Goal: Check status: Check status

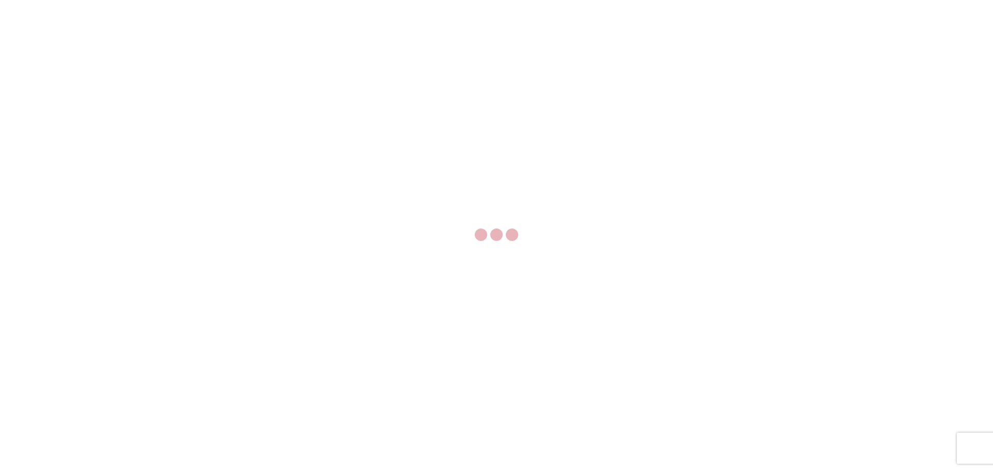
select select "FULL"
select select "LBS"
select select "IN"
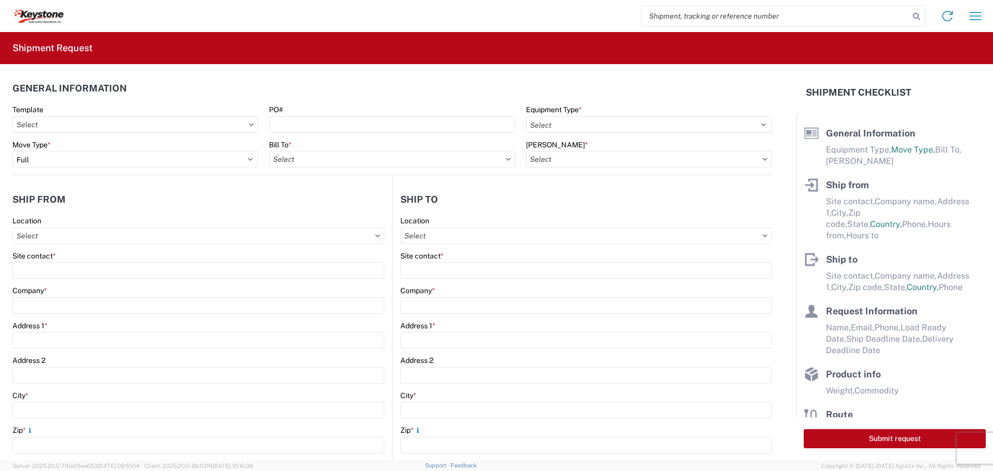
click at [670, 21] on input "search" at bounding box center [775, 16] width 268 height 20
type input "56979033"
click at [918, 14] on icon at bounding box center [916, 16] width 14 height 14
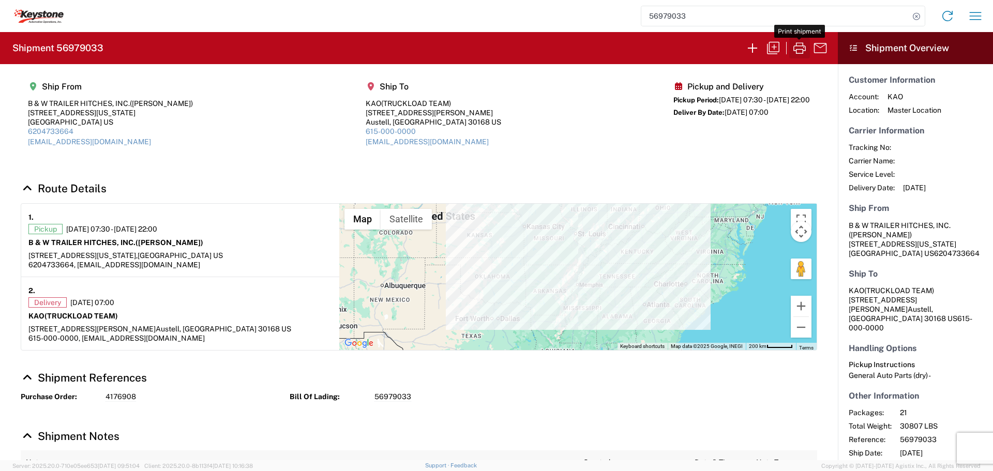
click at [797, 44] on icon "button" at bounding box center [799, 48] width 17 height 17
click at [915, 17] on icon at bounding box center [916, 16] width 14 height 14
click at [801, 14] on input "search" at bounding box center [775, 16] width 268 height 20
type input "56979159"
click at [916, 16] on icon at bounding box center [916, 16] width 14 height 14
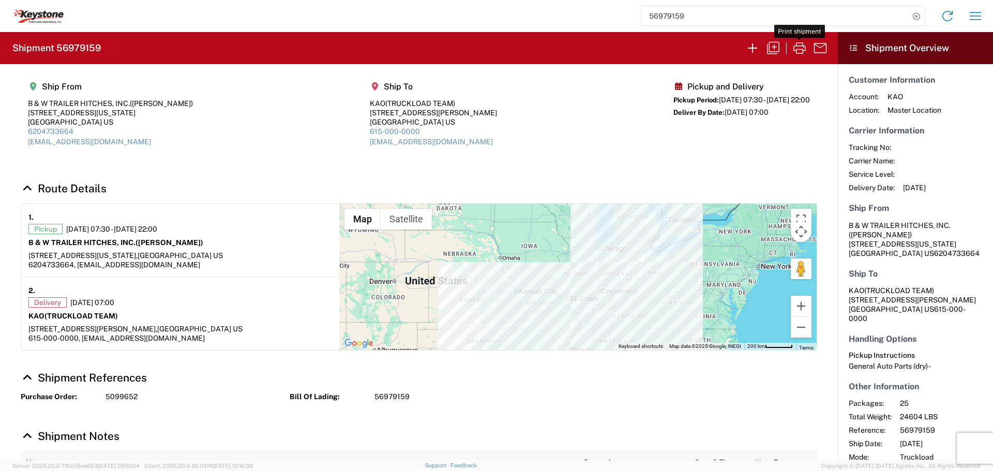
click at [798, 45] on icon "button" at bounding box center [799, 48] width 17 height 17
